Goal: Navigation & Orientation: Find specific page/section

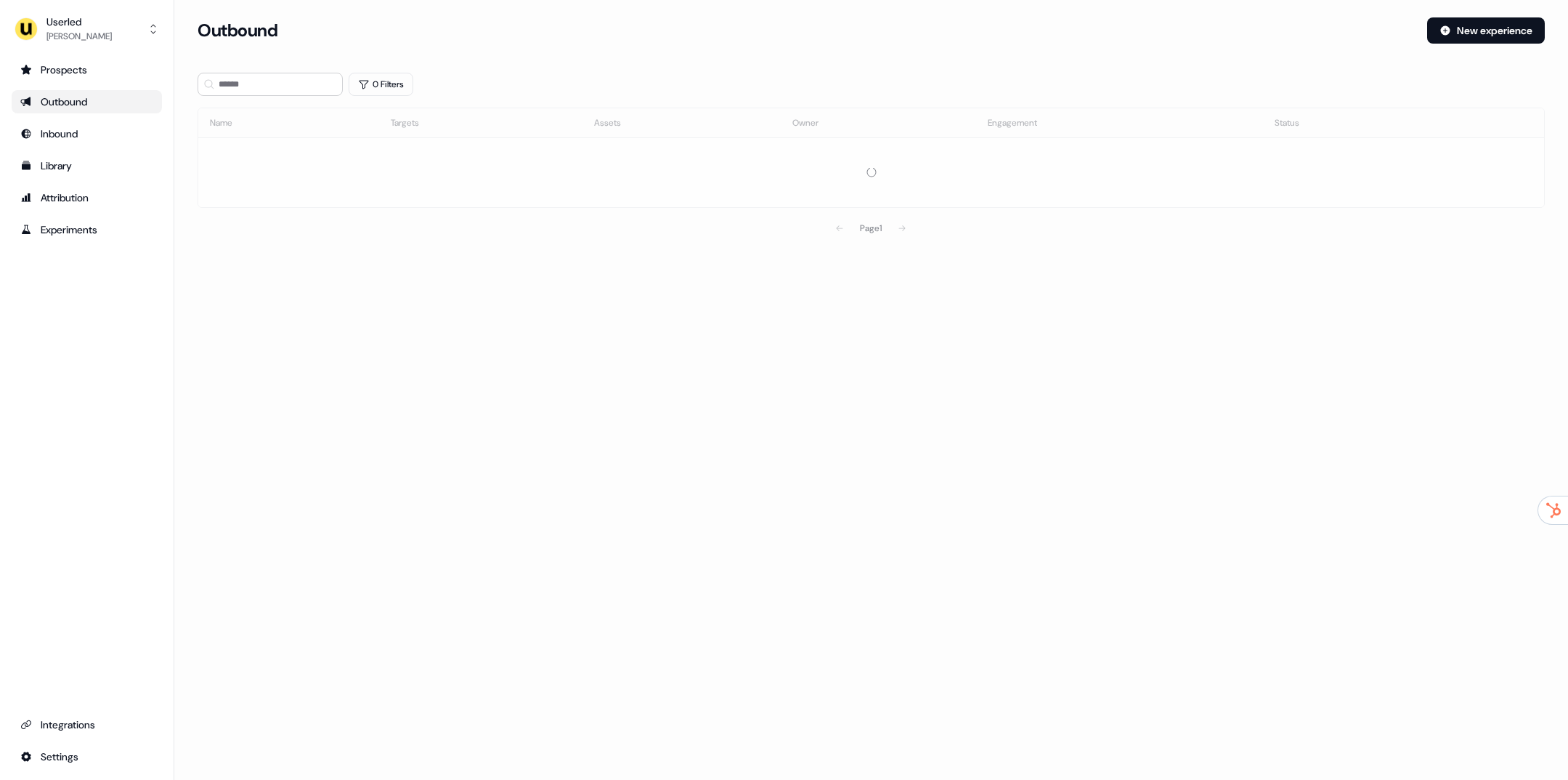
click at [301, 56] on div "Outbound New experience" at bounding box center [871, 40] width 1348 height 44
click at [312, 45] on div "Outbound New experience" at bounding box center [871, 40] width 1348 height 44
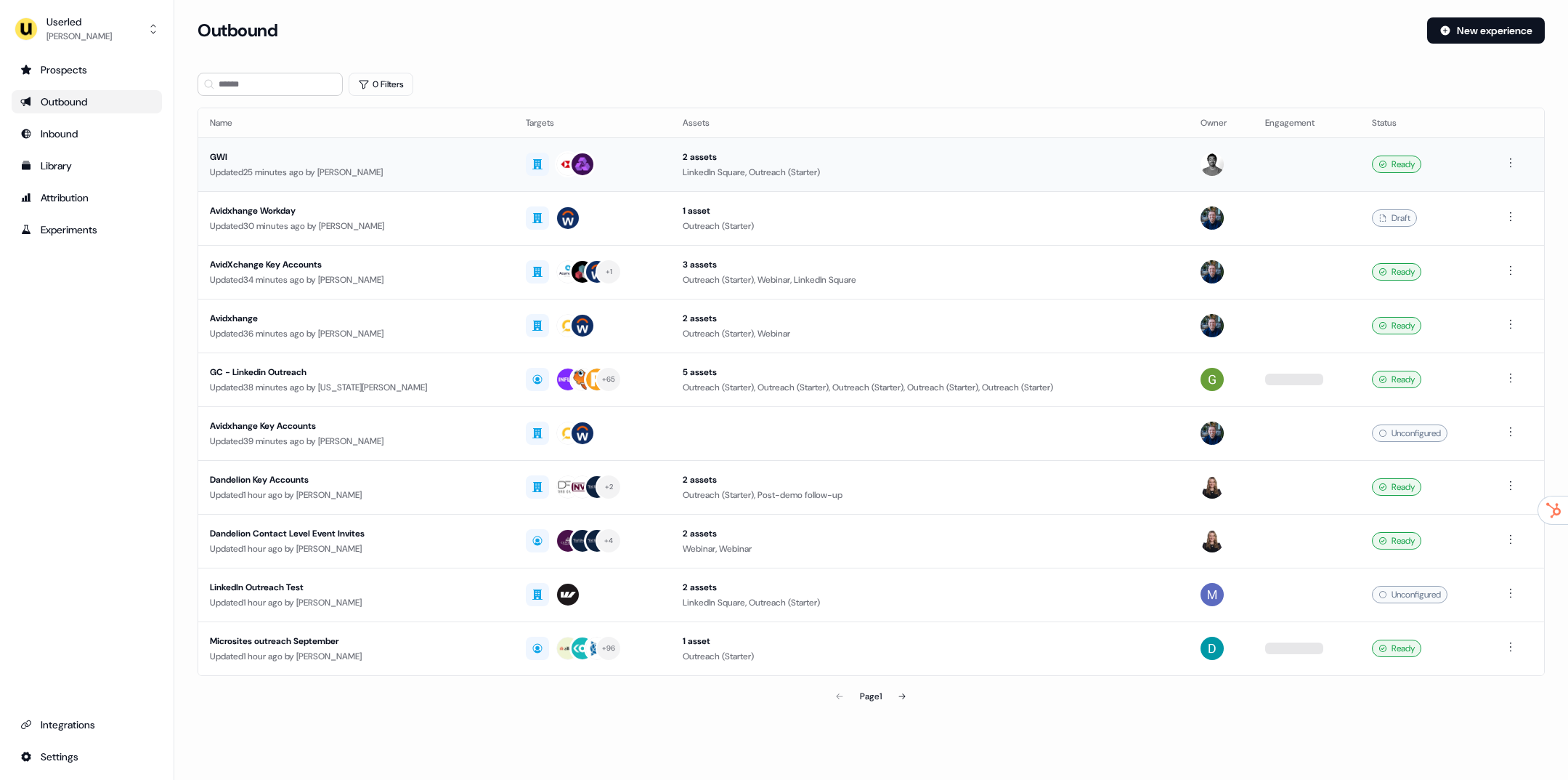
drag, startPoint x: 404, startPoint y: 9, endPoint x: 226, endPoint y: 188, distance: 252.4
click at [385, 12] on div "Loading... Outbound New experience 0 Filters Name Targets Assets Owner Engageme…" at bounding box center [871, 376] width 1393 height 751
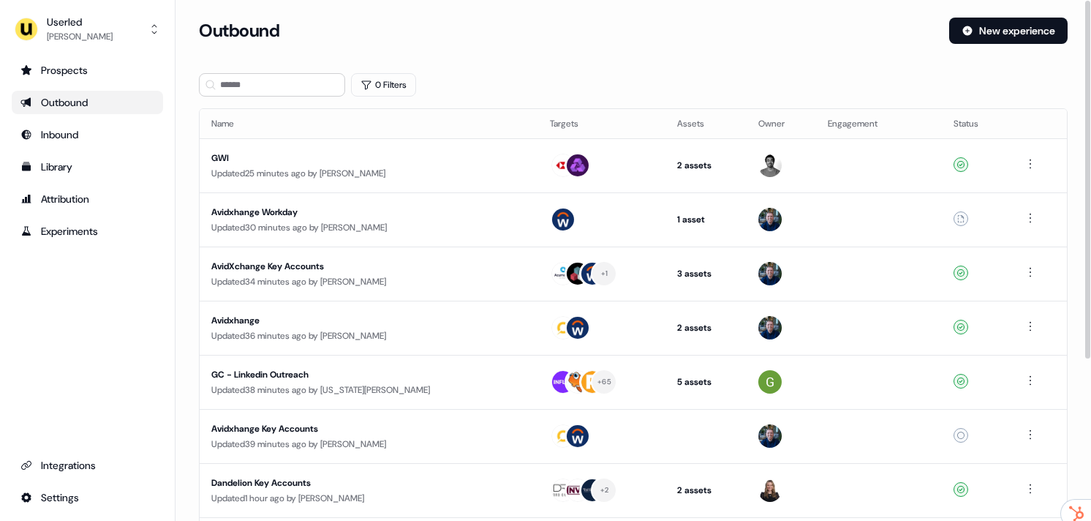
click at [841, 41] on div "Outbound" at bounding box center [568, 31] width 739 height 26
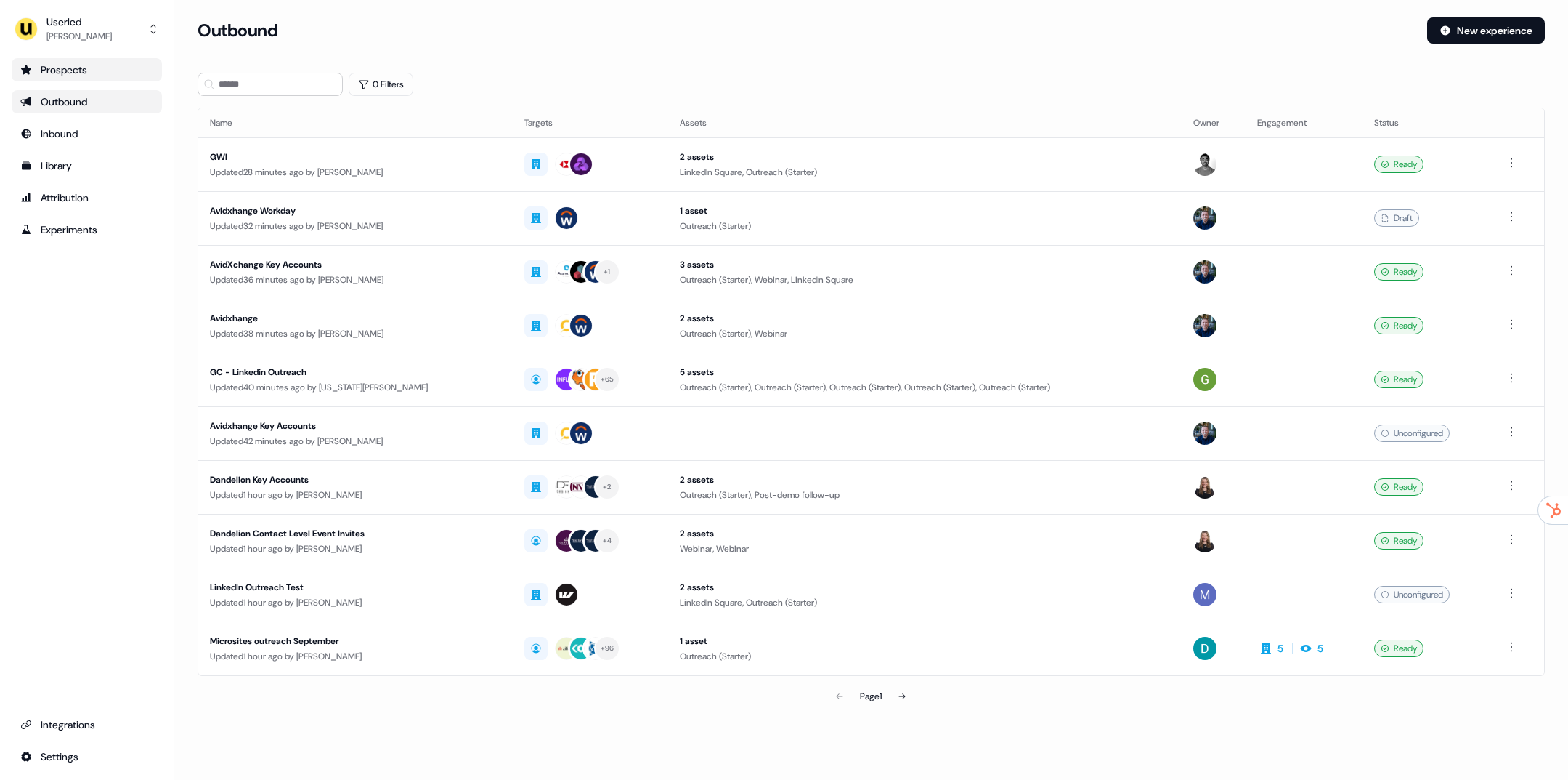
click at [84, 69] on div "Prospects" at bounding box center [86, 70] width 133 height 15
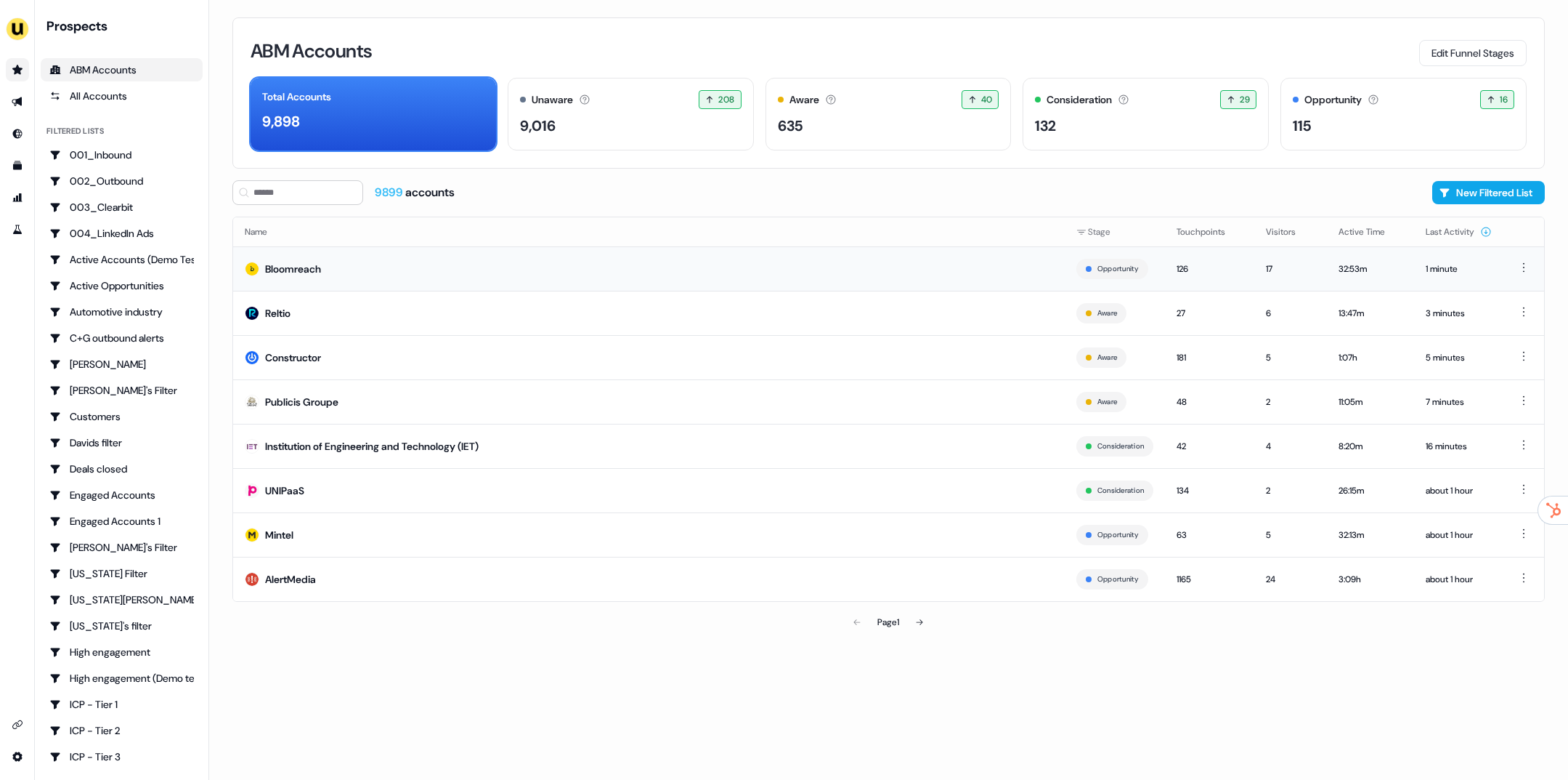
click at [390, 269] on td "Bloomreach" at bounding box center [648, 268] width 831 height 45
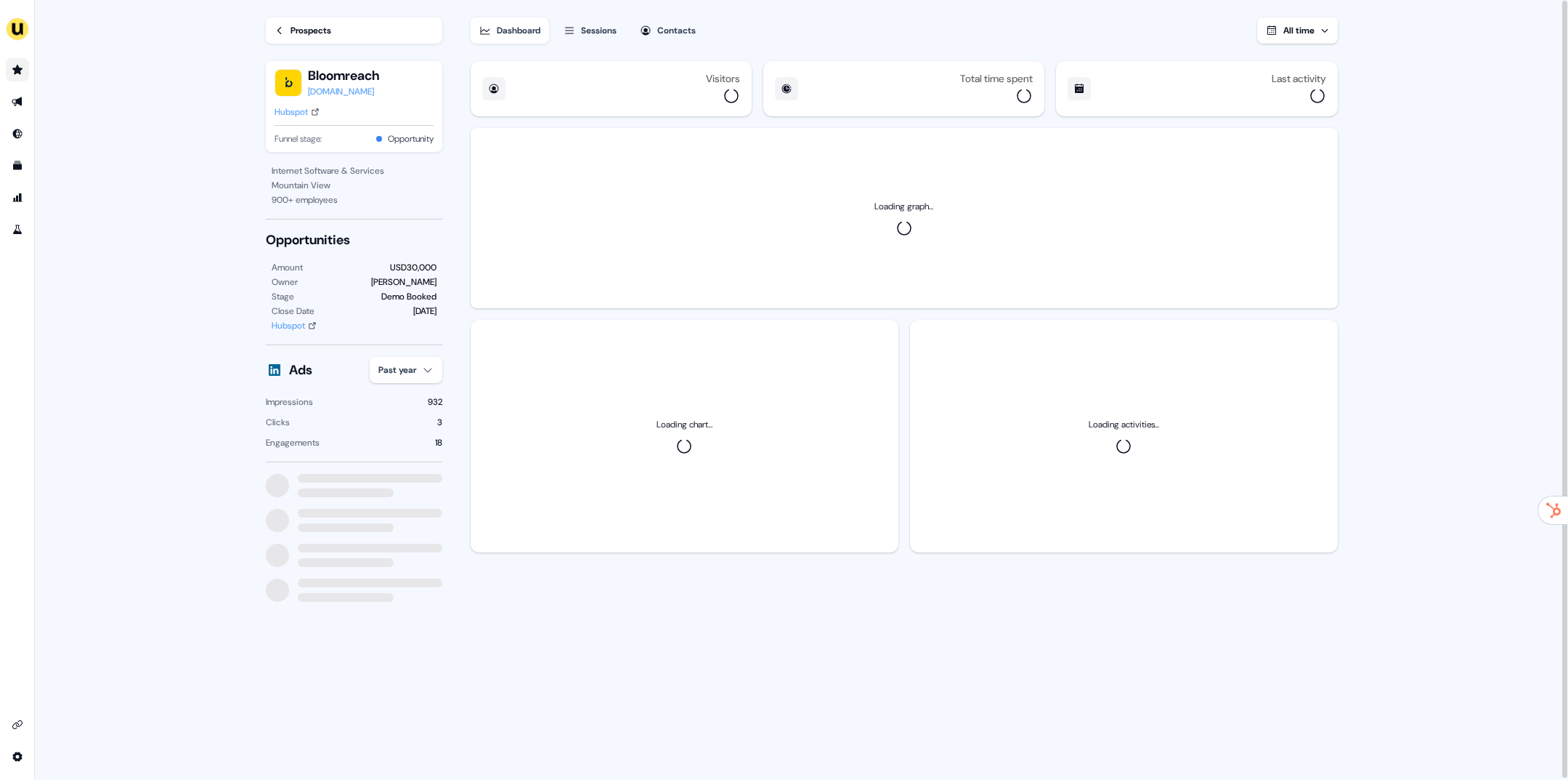
click at [604, 29] on div "Sessions" at bounding box center [599, 30] width 36 height 15
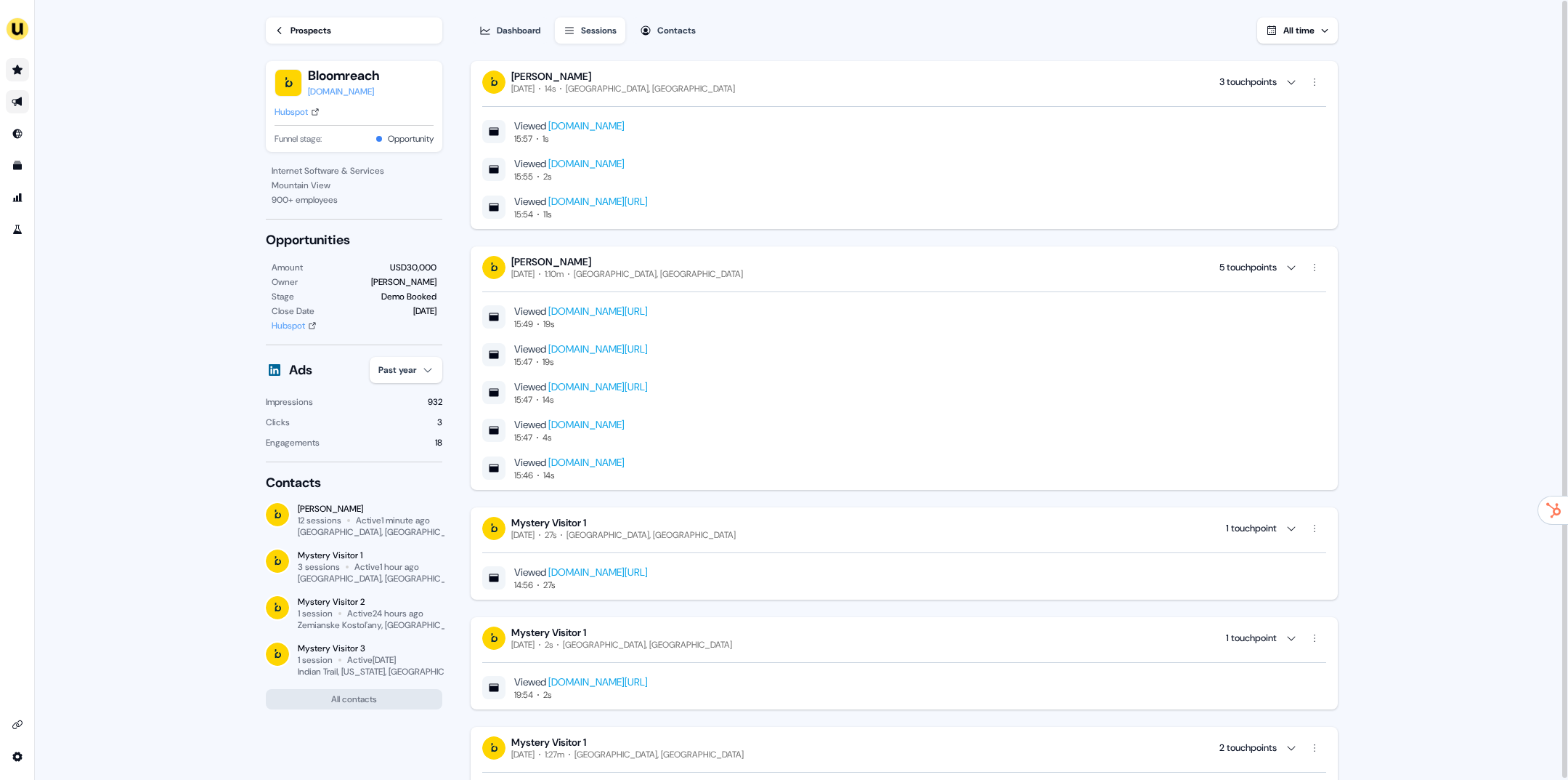
click at [24, 104] on link "Go to outbound experience" at bounding box center [17, 101] width 23 height 23
